Goal: Use online tool/utility: Utilize a website feature to perform a specific function

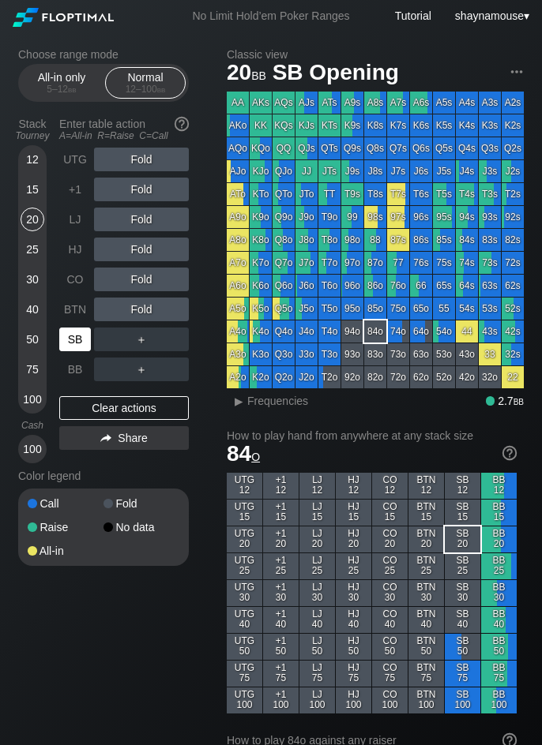
click at [66, 340] on div "SB" at bounding box center [75, 340] width 32 height 24
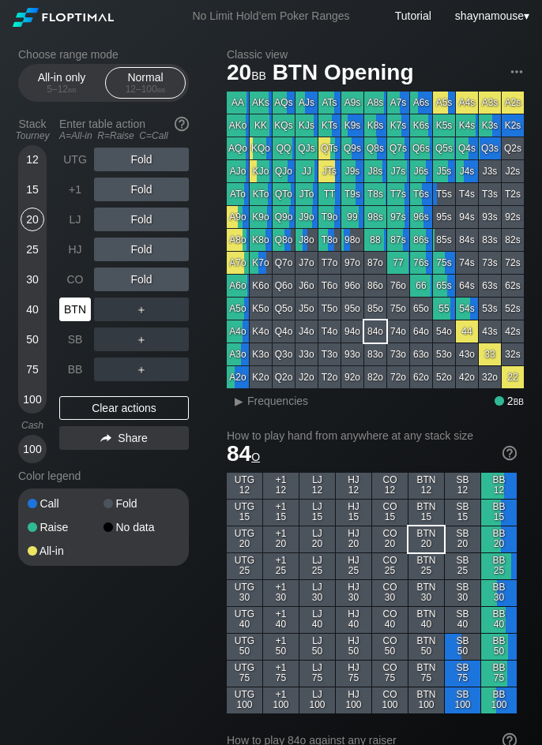
click at [77, 302] on div "BTN" at bounding box center [75, 310] width 32 height 24
click at [60, 92] on div "5 – 12 bb" at bounding box center [61, 89] width 66 height 11
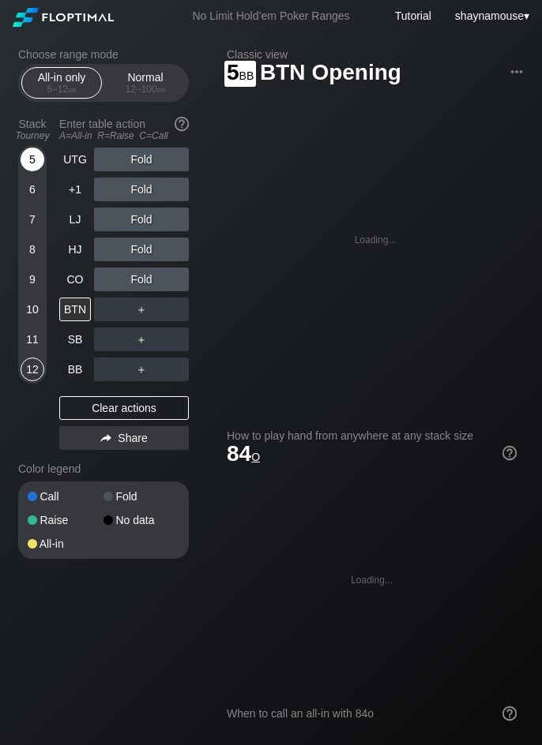
click at [28, 159] on div "5" at bounding box center [33, 160] width 24 height 24
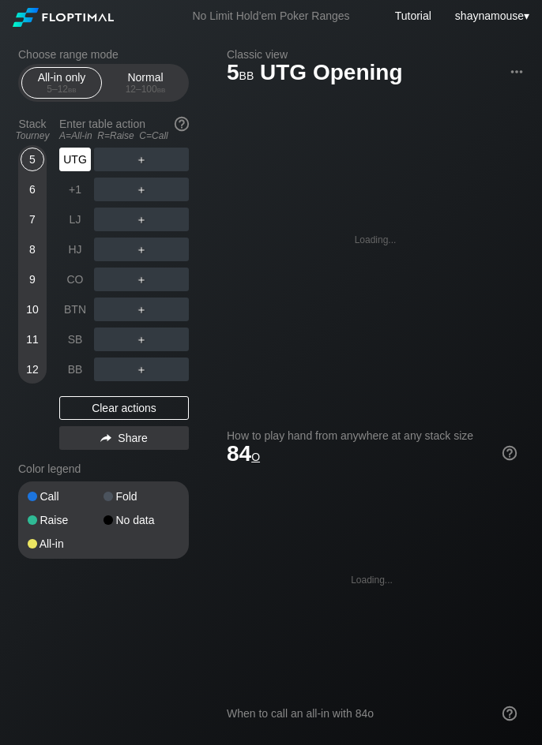
drag, startPoint x: 68, startPoint y: 156, endPoint x: 94, endPoint y: 161, distance: 26.5
click at [69, 156] on div "UTG" at bounding box center [75, 160] width 32 height 24
click at [107, 161] on div "A ✕" at bounding box center [109, 160] width 31 height 24
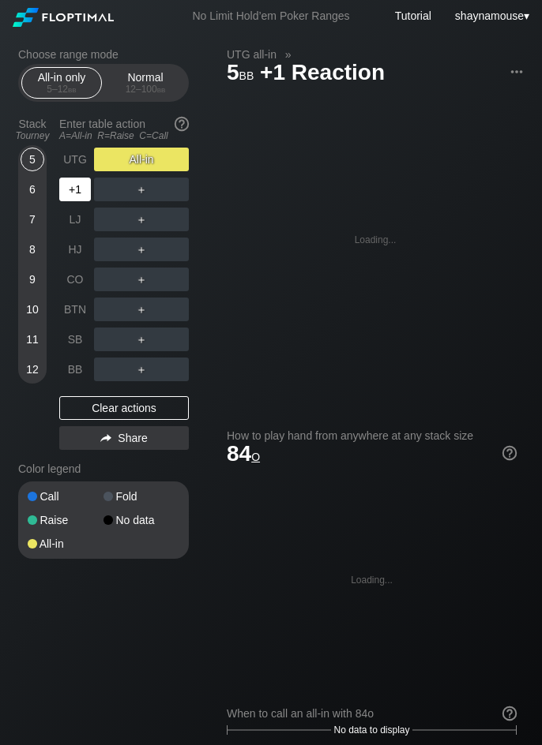
click at [73, 193] on div "+1" at bounding box center [75, 190] width 32 height 24
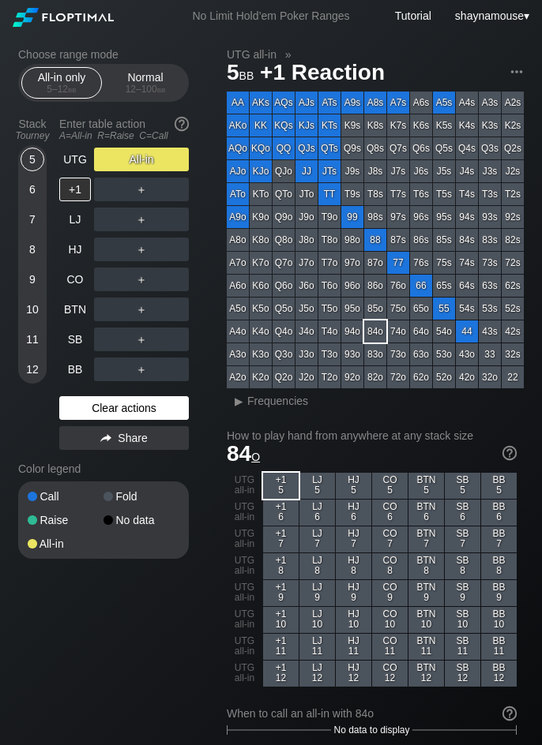
click at [126, 403] on div "Clear actions" at bounding box center [123, 408] width 129 height 24
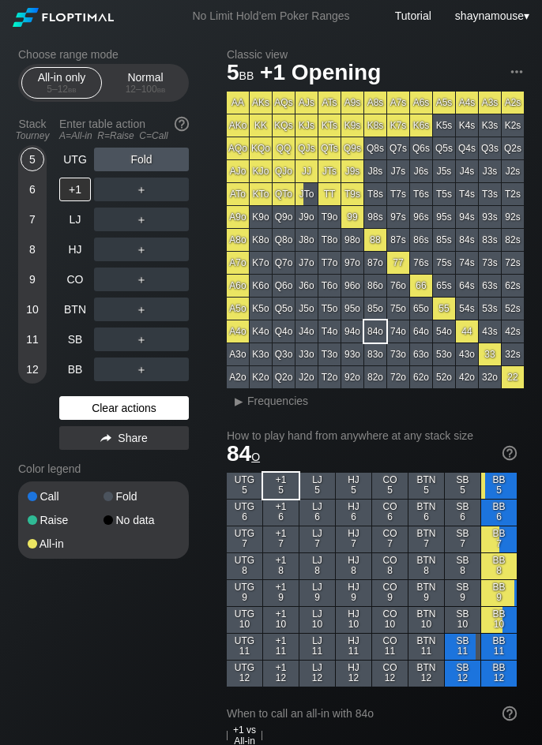
click at [124, 403] on div "Clear actions" at bounding box center [123, 408] width 129 height 24
click at [33, 340] on div "11" at bounding box center [33, 340] width 24 height 24
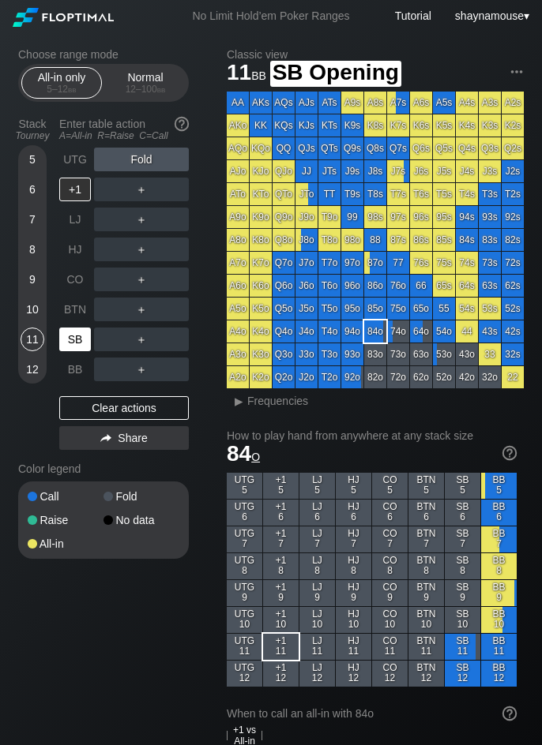
click at [67, 339] on div "SB" at bounding box center [75, 340] width 32 height 24
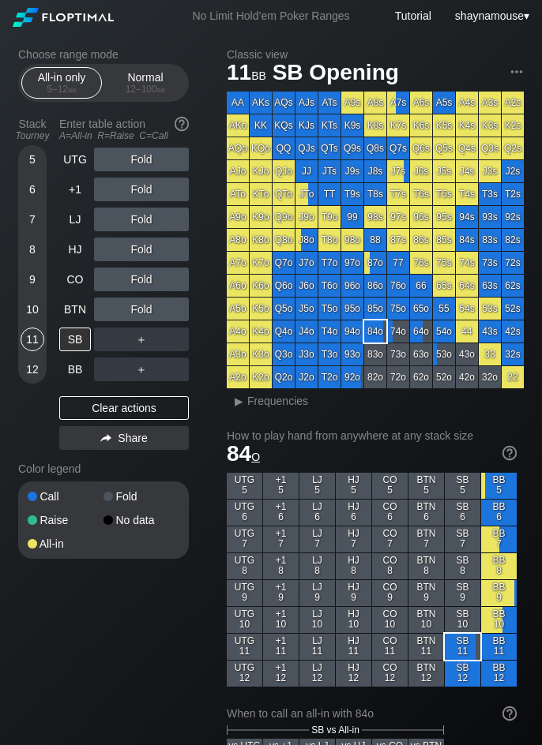
click at [103, 92] on div "All-in only 5 – 12 bb Normal 12 – 100 bb" at bounding box center [103, 83] width 171 height 38
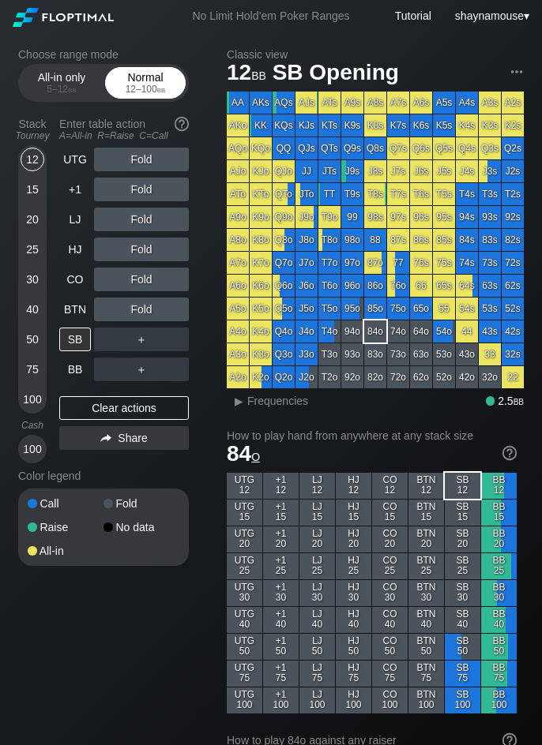
click at [117, 90] on div "12 – 100 bb" at bounding box center [145, 89] width 66 height 11
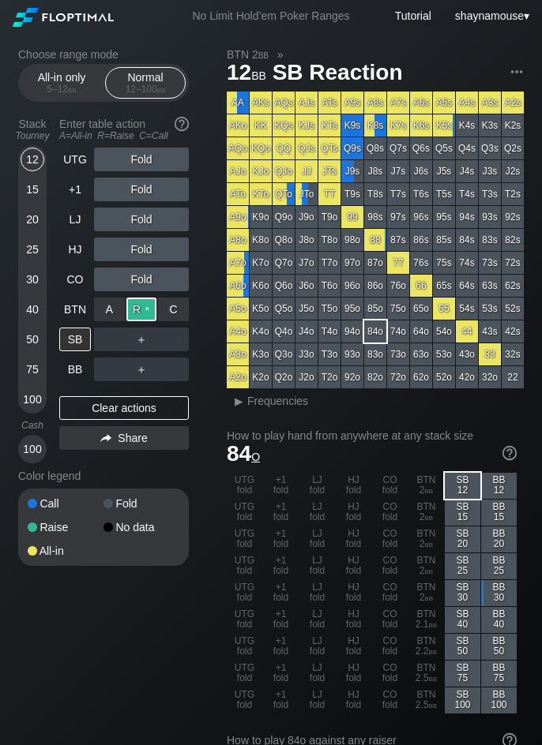
click at [145, 310] on div "R ✕" at bounding box center [141, 310] width 31 height 24
click at [89, 348] on div "SB" at bounding box center [75, 340] width 32 height 24
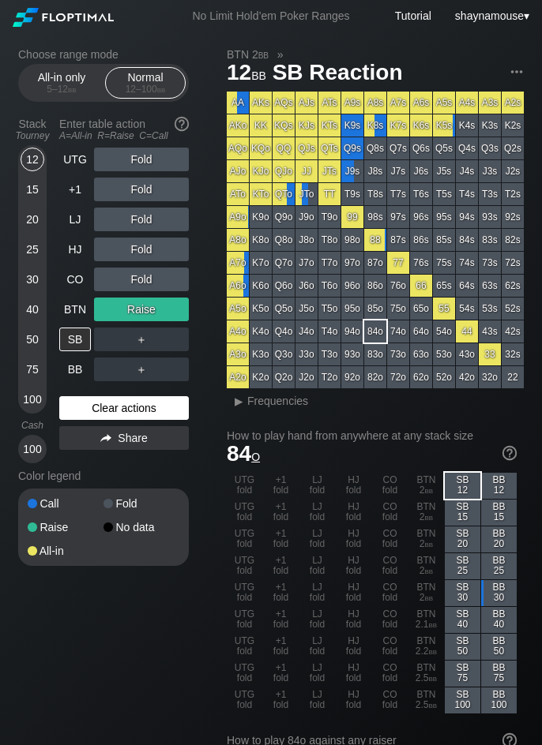
click at [99, 401] on div "Clear actions" at bounding box center [123, 408] width 129 height 24
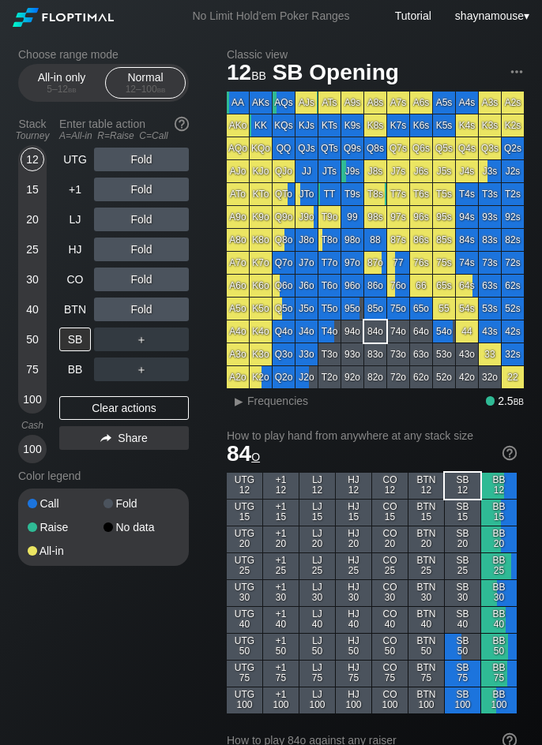
click at [61, 106] on section "Choose range mode All-in only 5 – 12 bb Normal 12 – 100 bb Stack Tourney Enter …" at bounding box center [103, 307] width 171 height 518
click at [64, 92] on div "5 – 12 bb" at bounding box center [61, 89] width 66 height 11
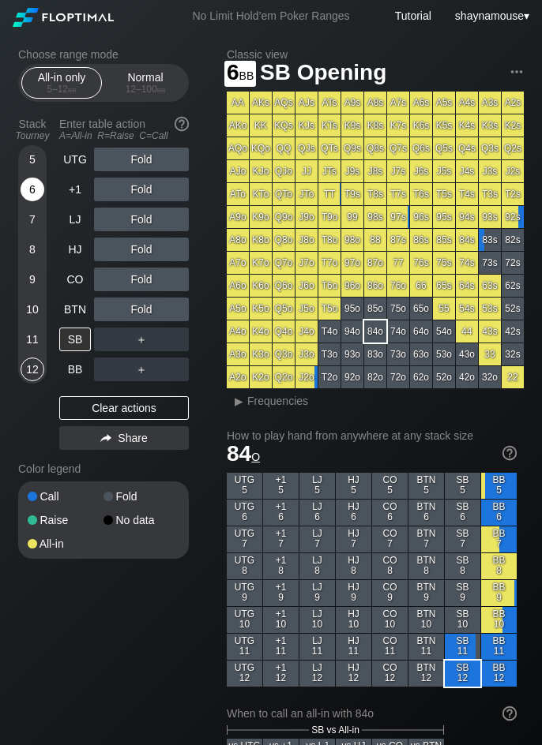
click at [39, 194] on div "6" at bounding box center [33, 190] width 24 height 24
